Goal: Task Accomplishment & Management: Manage account settings

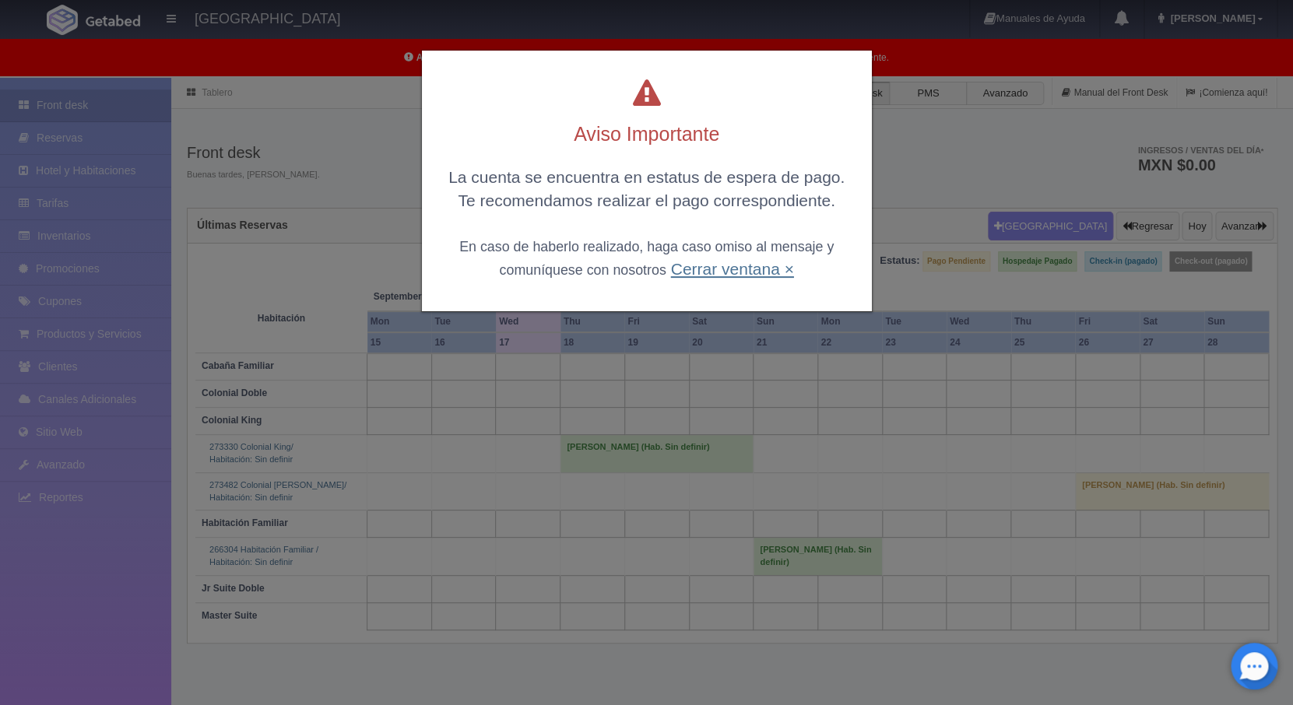
click at [713, 274] on link "Cerrar ventana ×" at bounding box center [731, 269] width 123 height 18
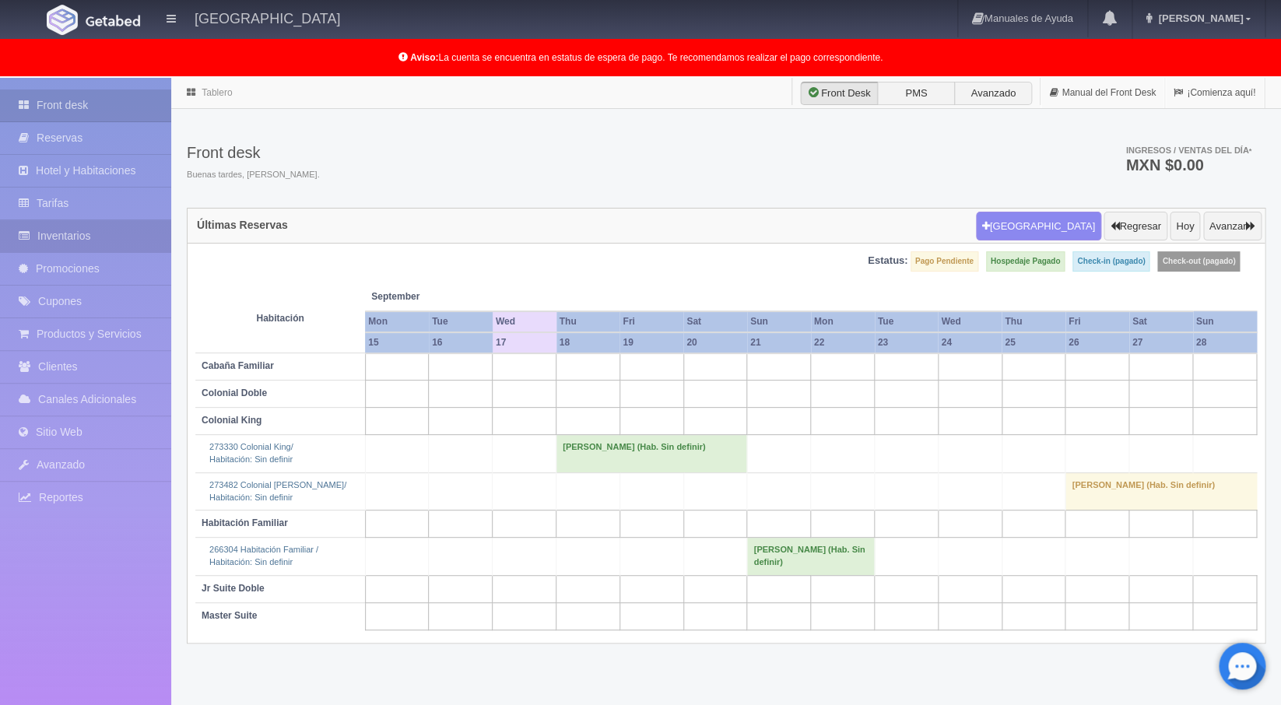
click at [49, 236] on link "Inventarios" at bounding box center [85, 236] width 171 height 32
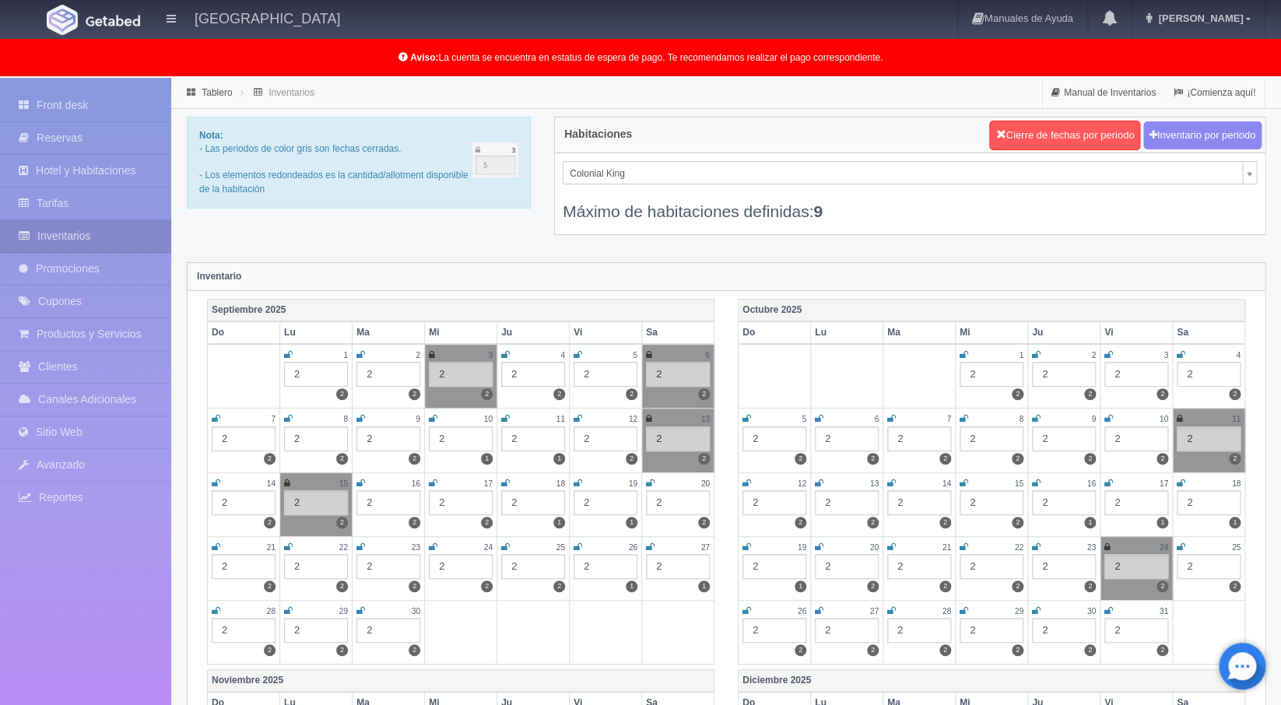
click at [607, 160] on div "Colonial King Colonial King Colonial Doble Jr Suite Doble Master Suite Habitaci…" at bounding box center [910, 193] width 710 height 81
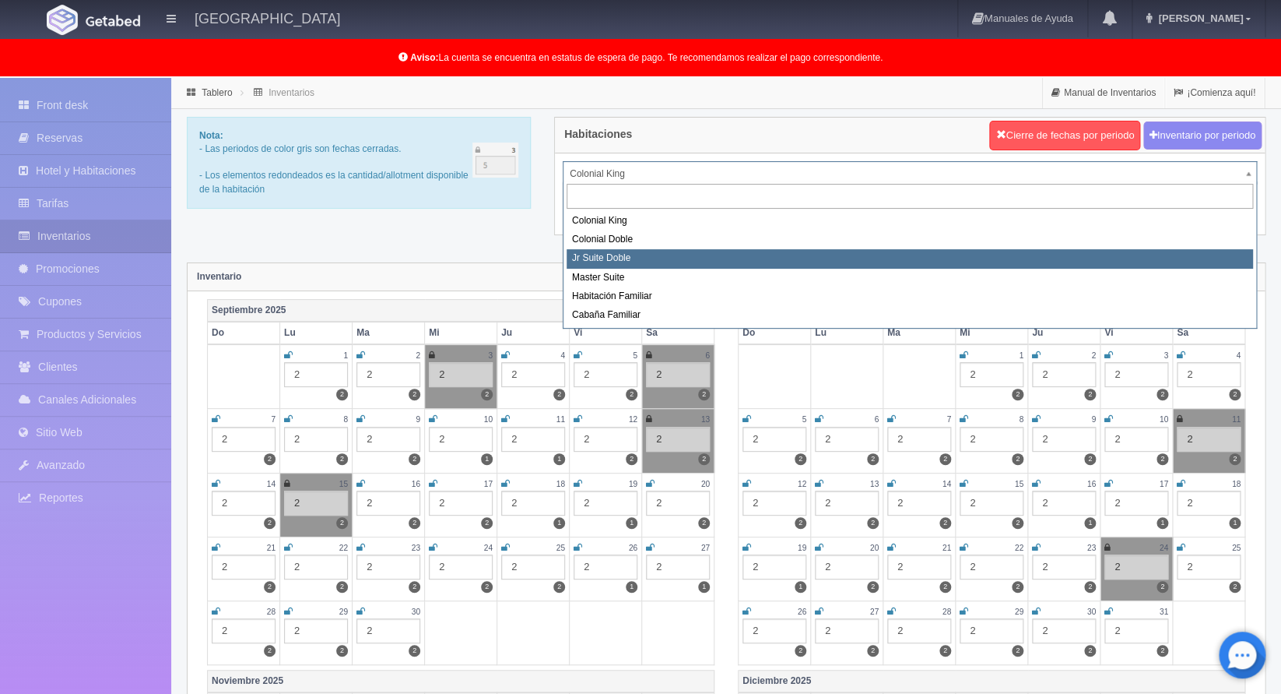
select select "978"
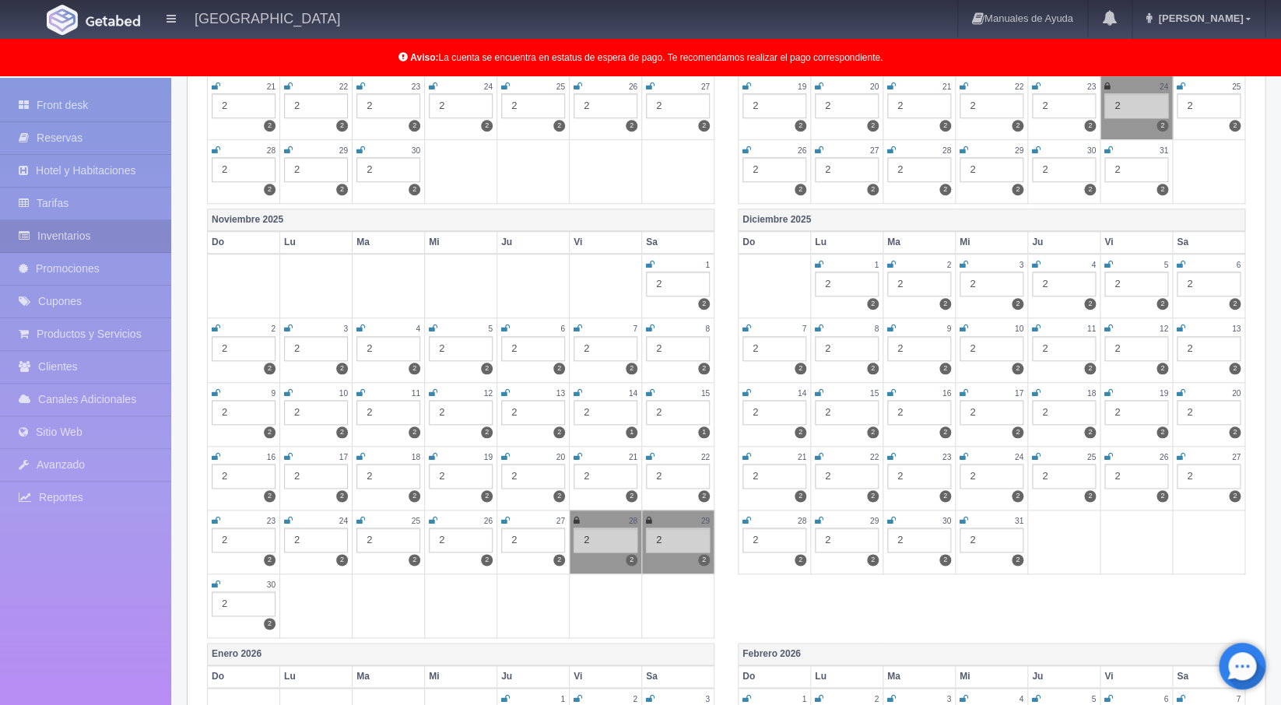
scroll to position [462, 0]
click at [962, 454] on icon at bounding box center [964, 455] width 9 height 9
click at [1034, 455] on icon at bounding box center [1036, 455] width 9 height 9
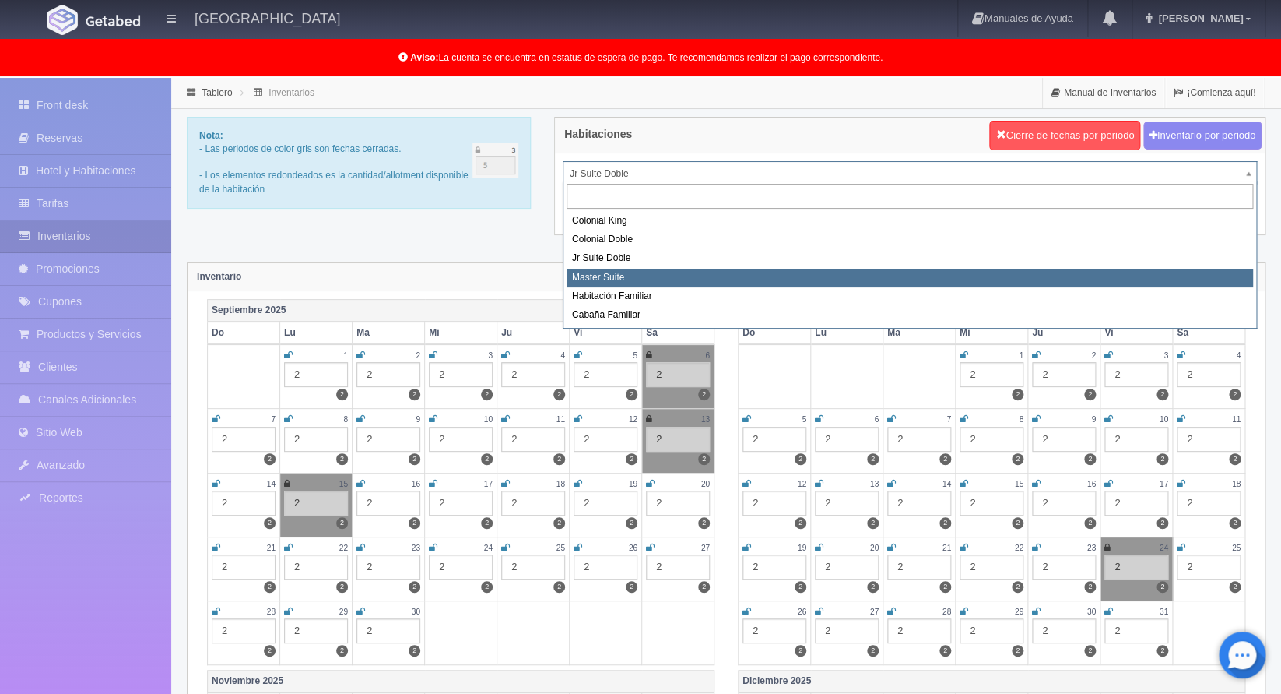
select select "980"
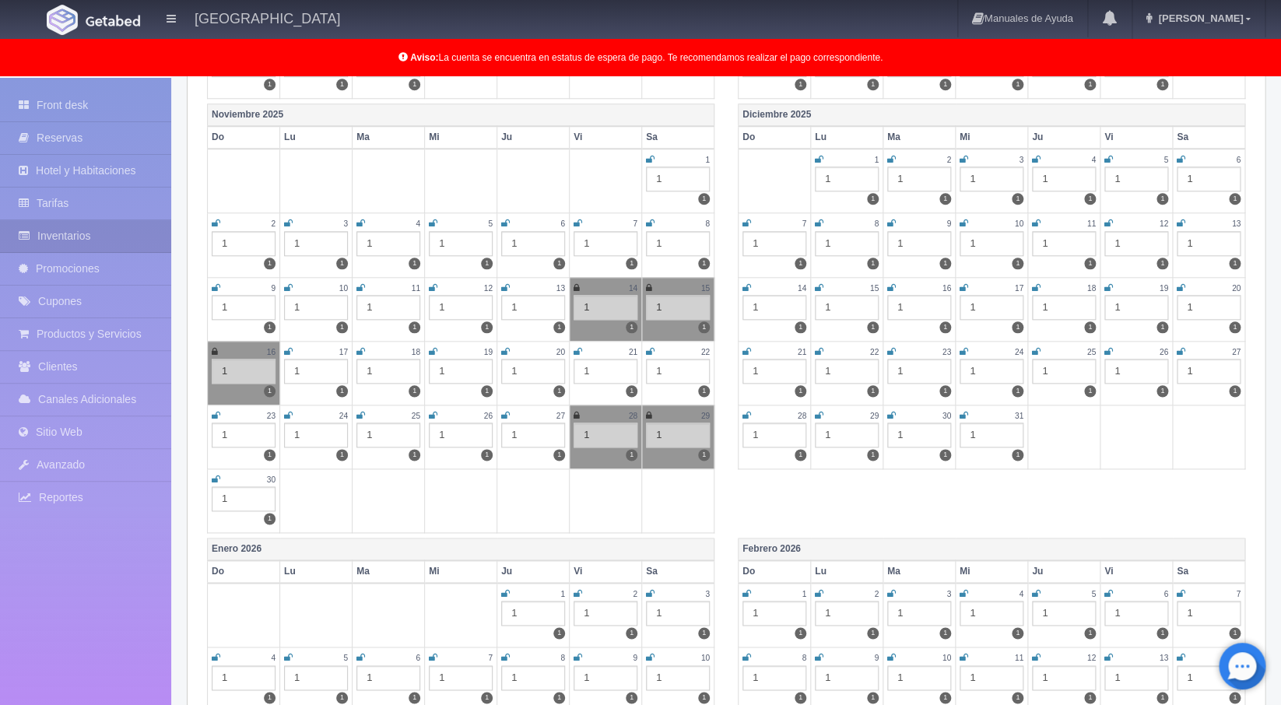
scroll to position [570, 0]
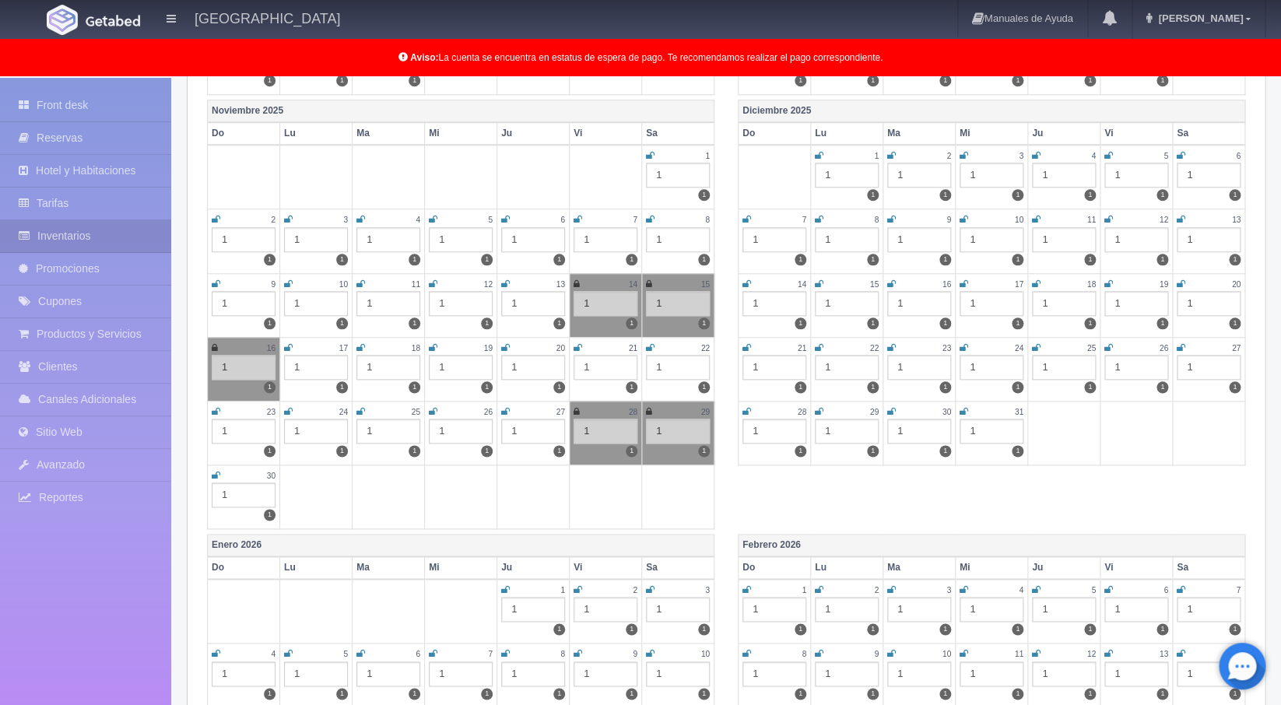
click at [964, 346] on icon at bounding box center [964, 347] width 9 height 9
click at [1036, 349] on icon at bounding box center [1036, 347] width 9 height 9
